Goal: Navigation & Orientation: Understand site structure

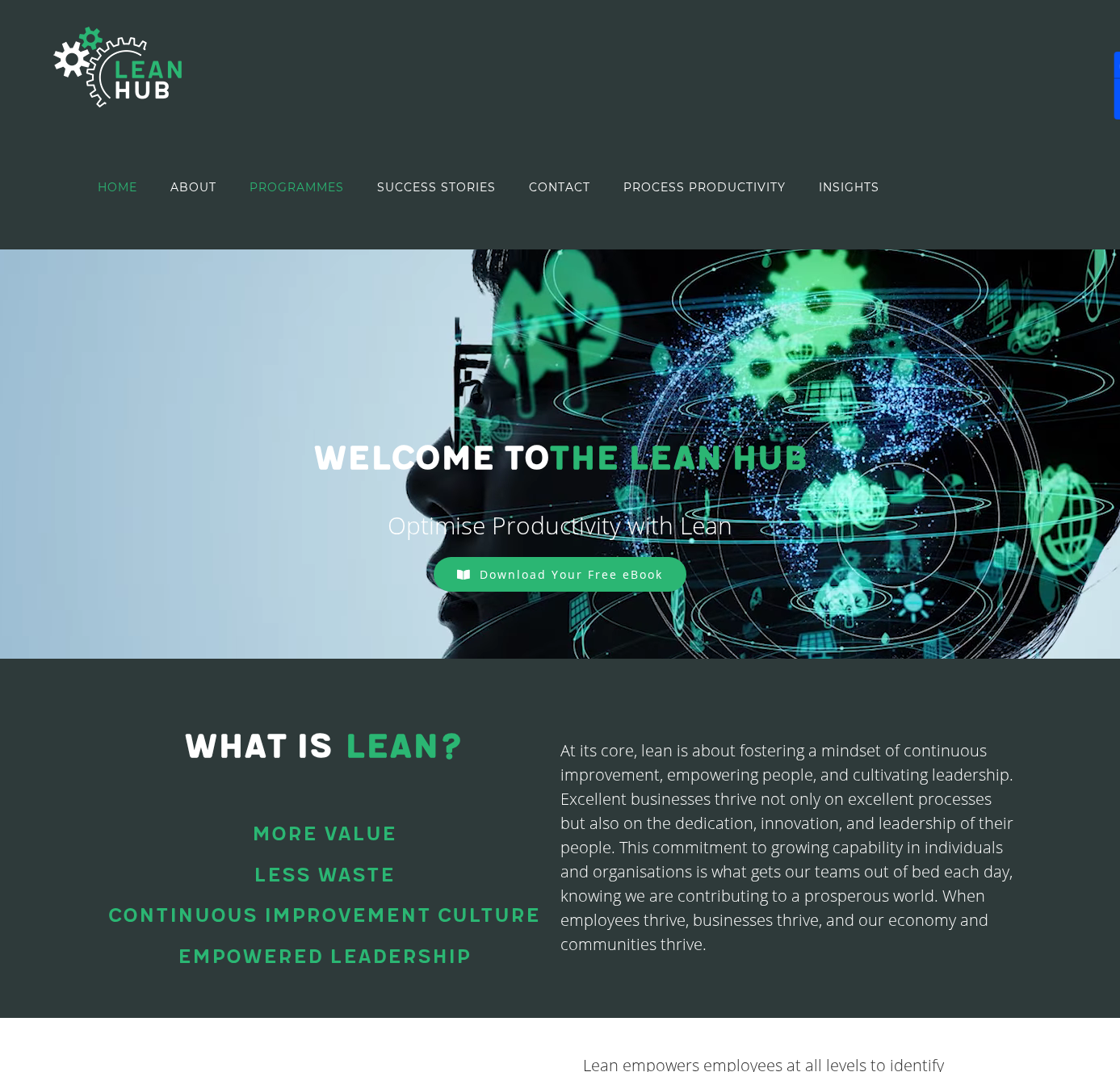
click at [292, 191] on span "PROGRAMMES" at bounding box center [297, 187] width 94 height 12
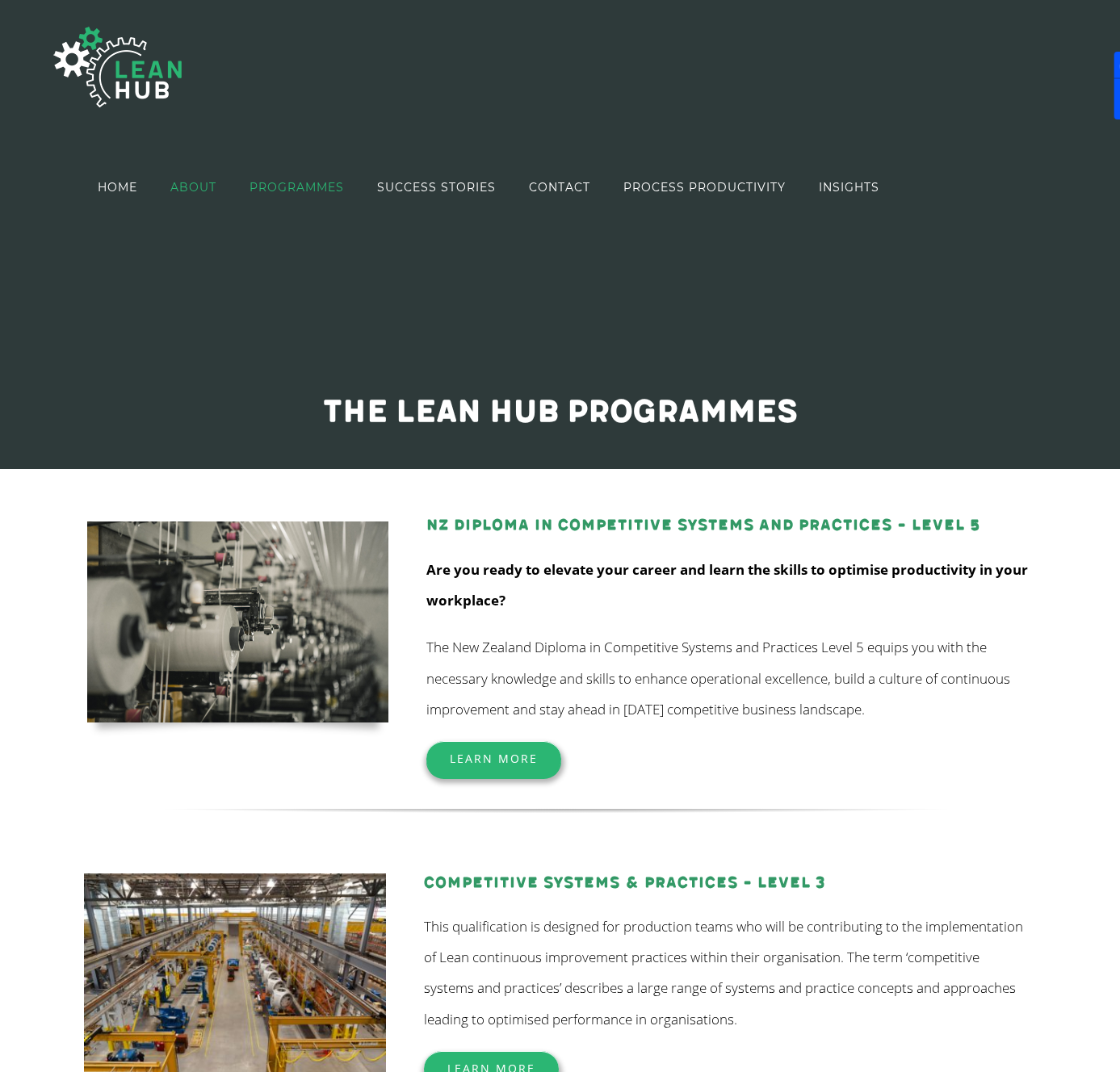
click at [192, 183] on span "ABOUT" at bounding box center [193, 187] width 46 height 12
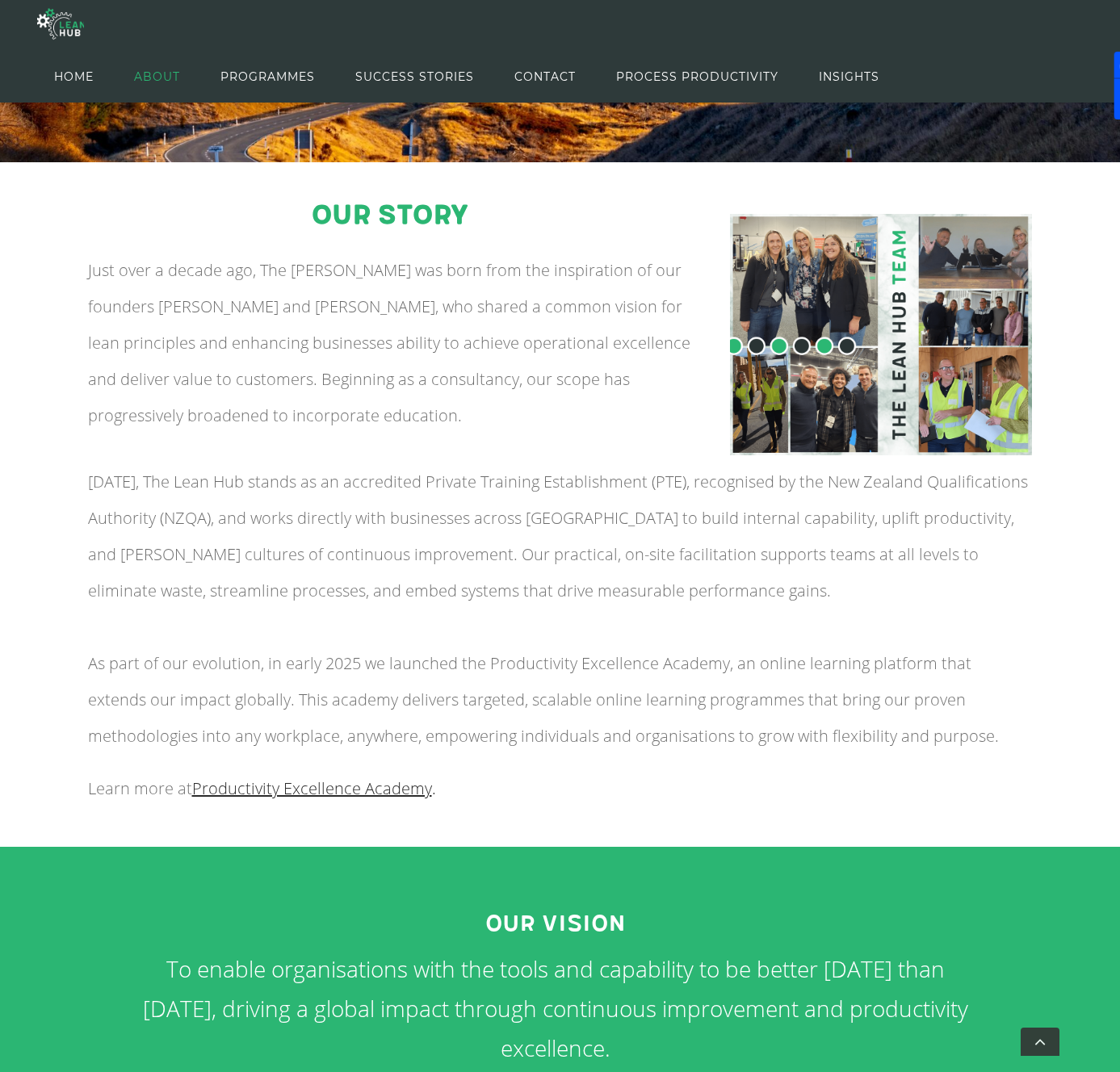
scroll to position [232, 0]
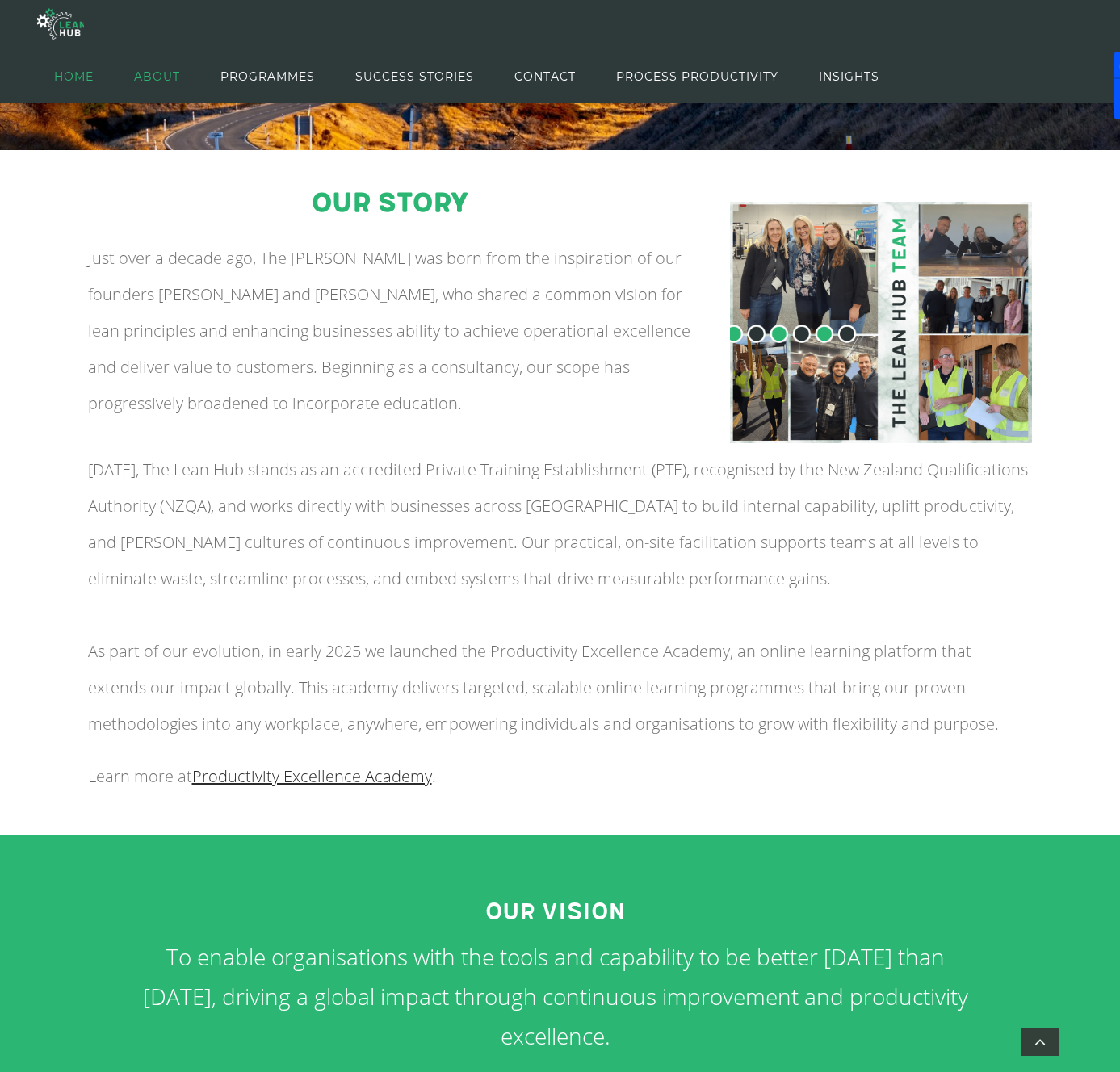
click at [88, 78] on span "HOME" at bounding box center [74, 77] width 40 height 73
